Goal: Information Seeking & Learning: Find specific page/section

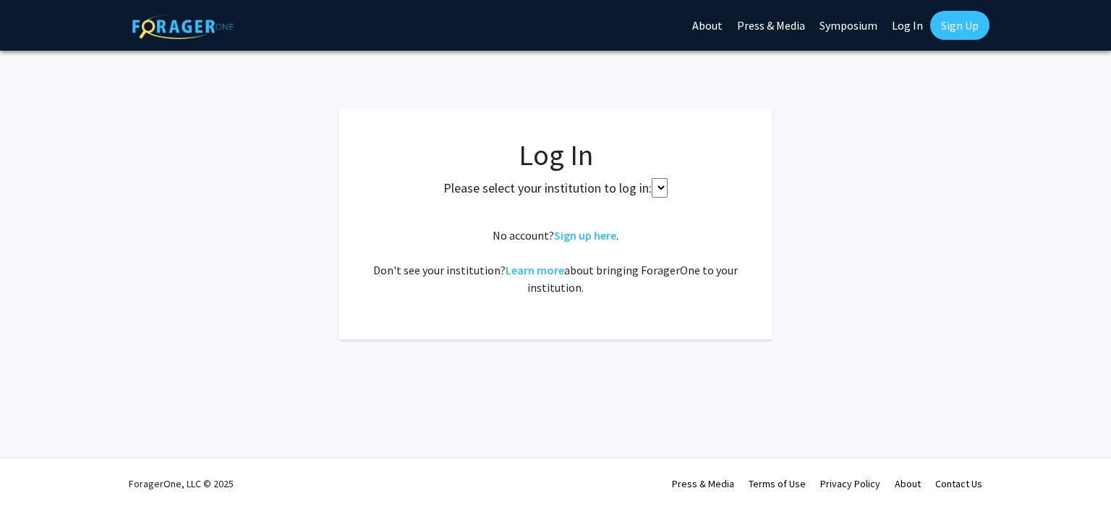
select select
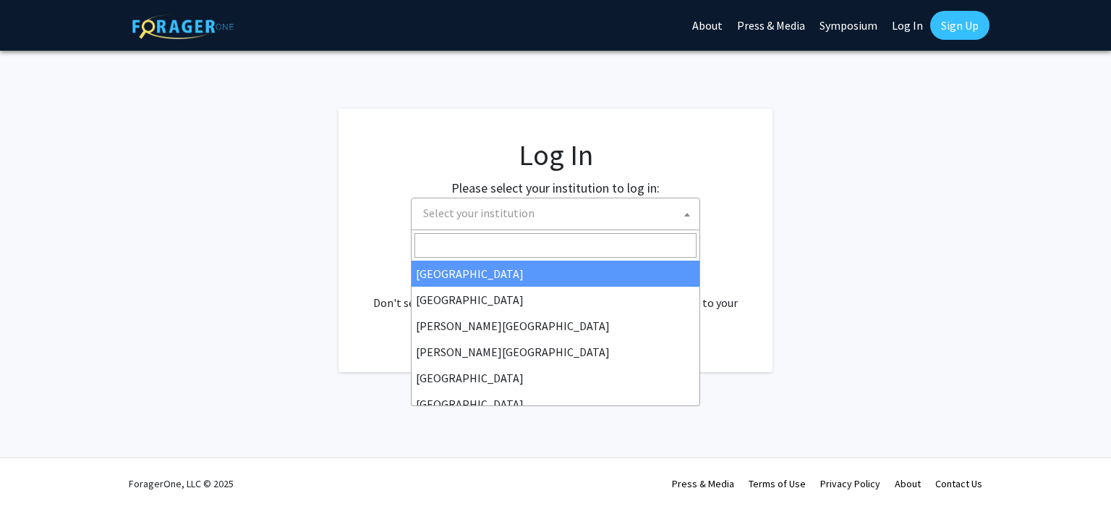
click at [607, 204] on span "Select your institution" at bounding box center [559, 213] width 282 height 30
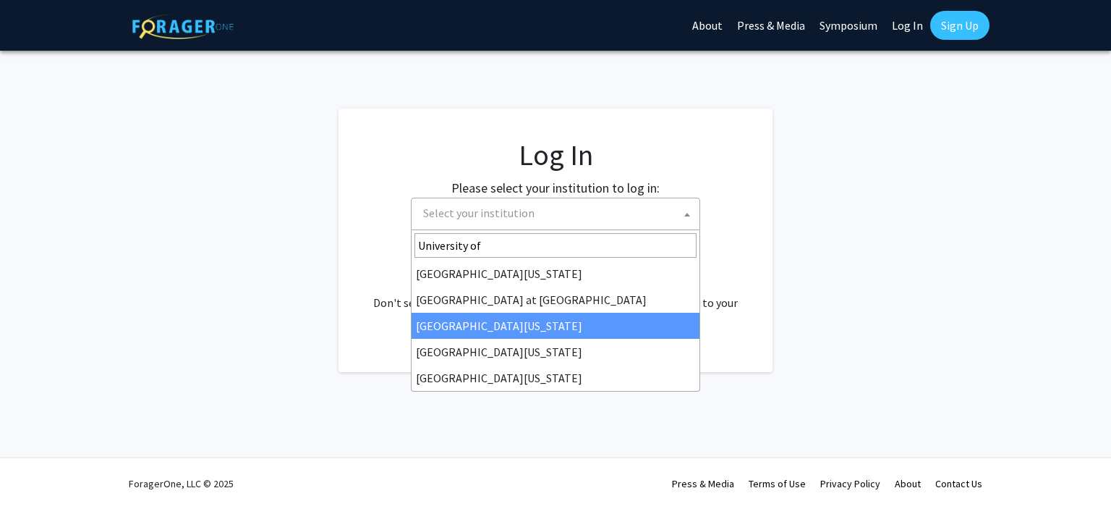
type input "University of"
select select "13"
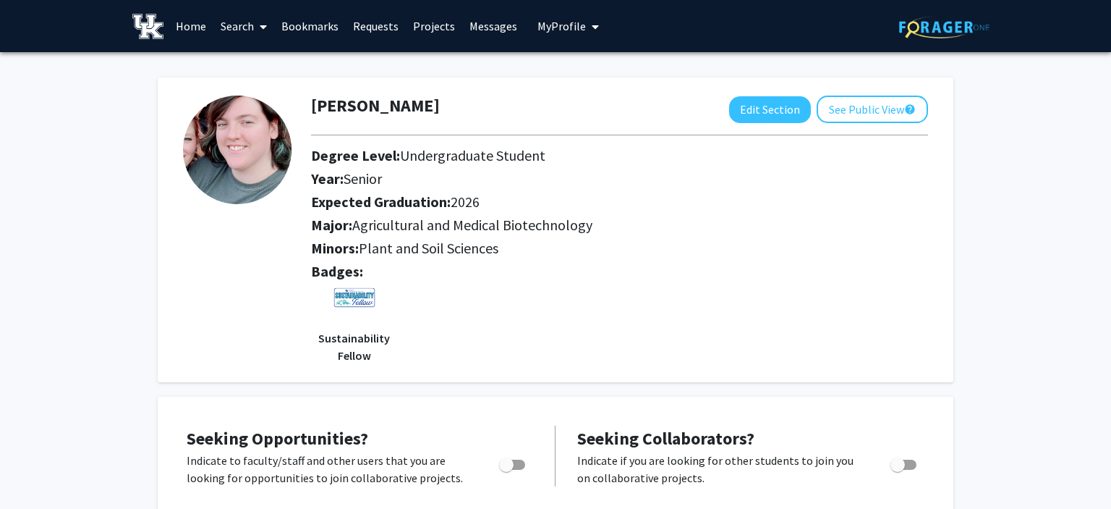
click at [259, 32] on span at bounding box center [260, 26] width 13 height 51
click at [271, 70] on span "Faculty/Staff" at bounding box center [266, 66] width 106 height 29
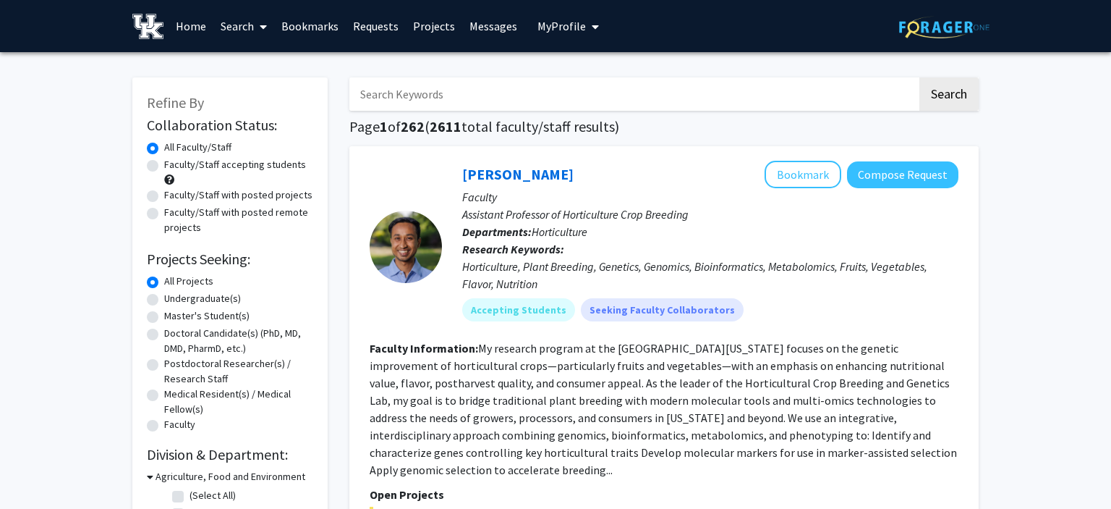
click at [203, 315] on label "Master's Student(s)" at bounding box center [206, 315] width 85 height 15
click at [174, 315] on input "Master's Student(s)" at bounding box center [168, 312] width 9 height 9
radio input "true"
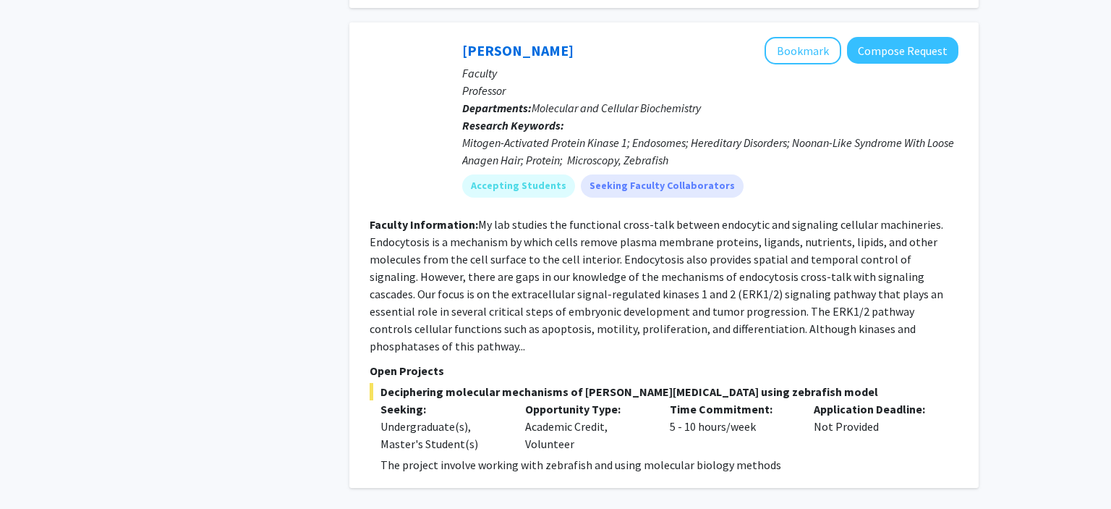
scroll to position [2949, 0]
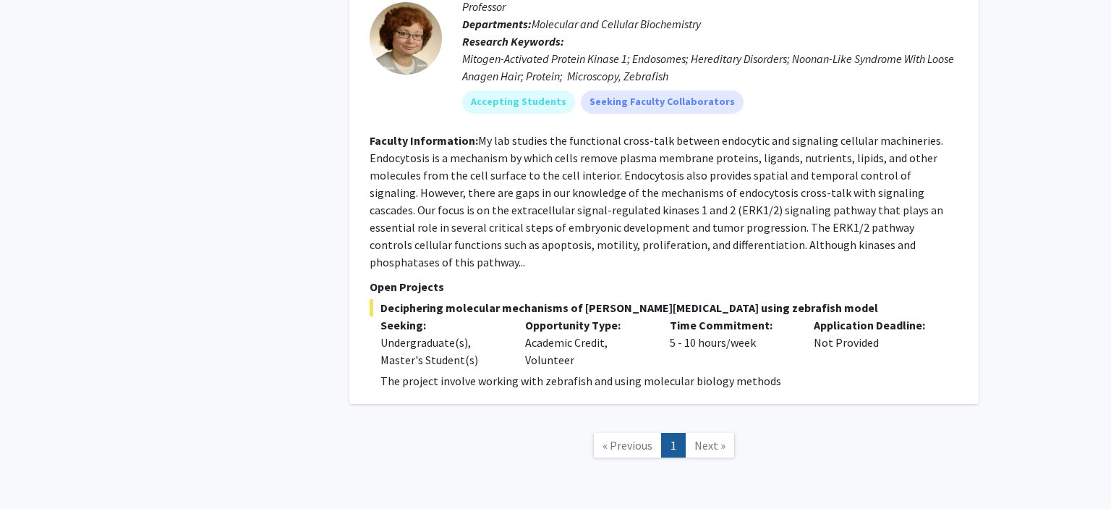
click at [702, 438] on span "Next »" at bounding box center [710, 445] width 31 height 14
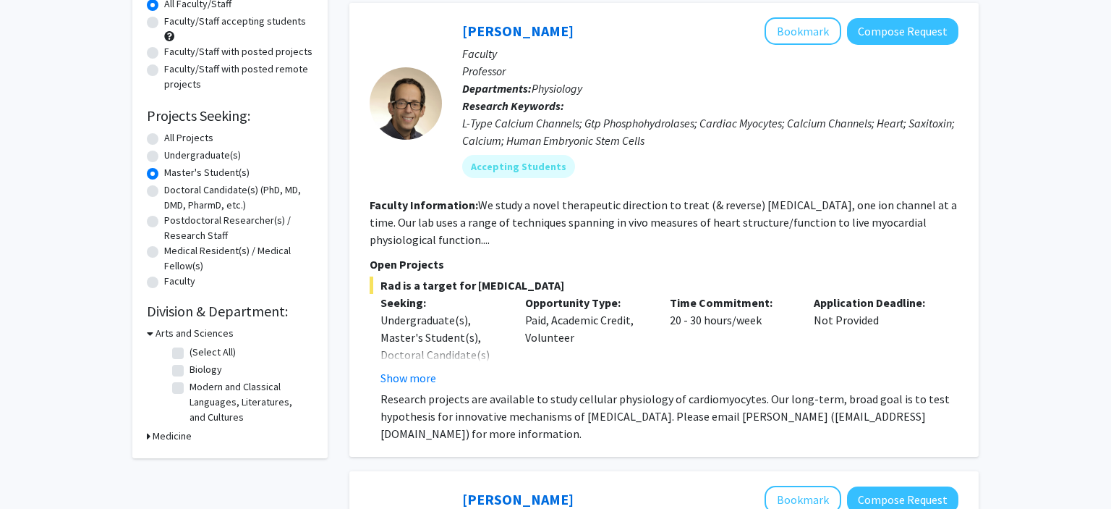
scroll to position [0, 0]
